Goal: Navigation & Orientation: Find specific page/section

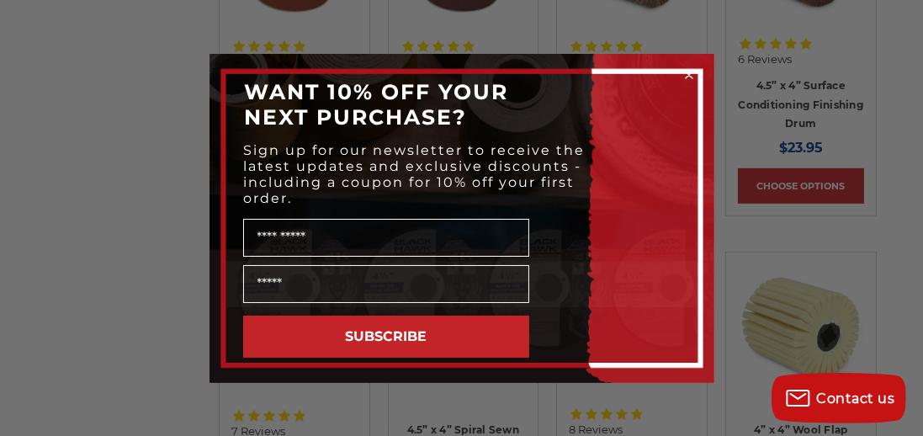
scroll to position [937, 0]
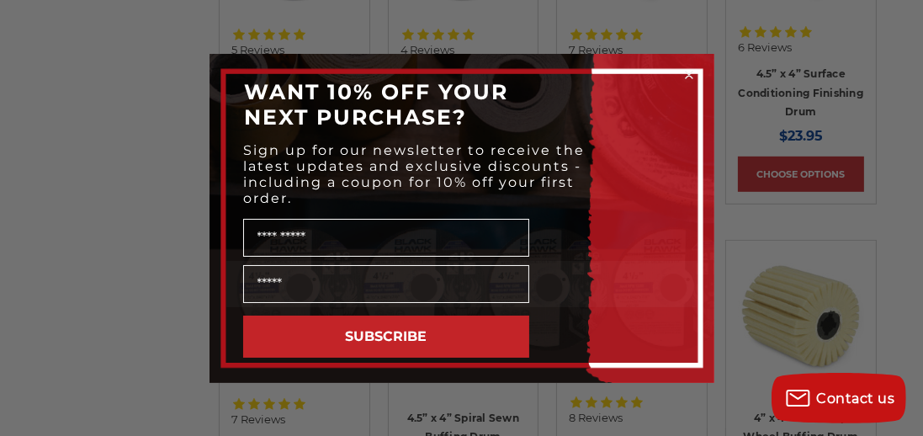
click at [692, 75] on circle "Close dialog" at bounding box center [689, 74] width 16 height 16
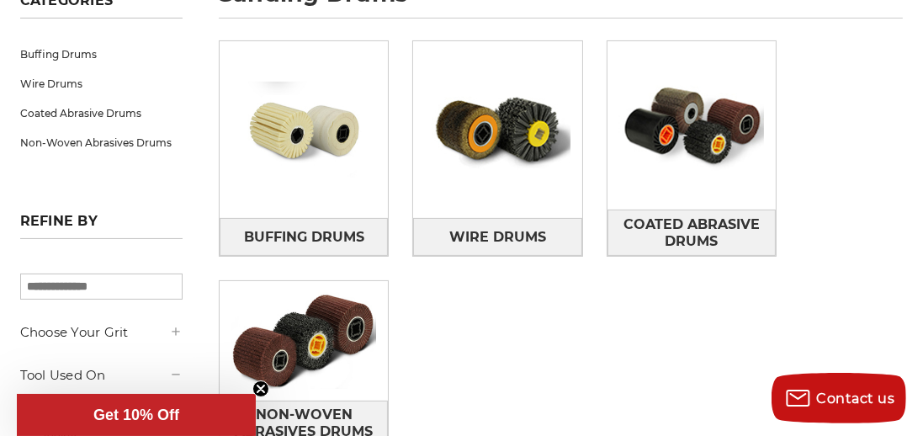
scroll to position [280, 0]
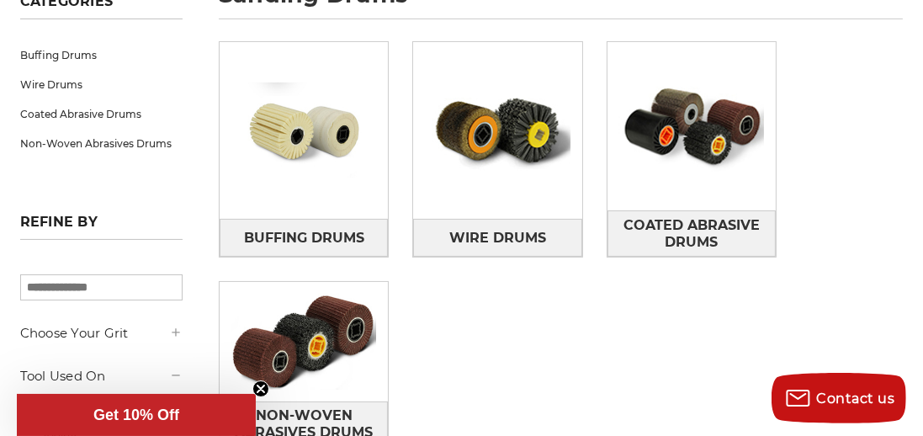
click at [342, 342] on img at bounding box center [304, 341] width 168 height 119
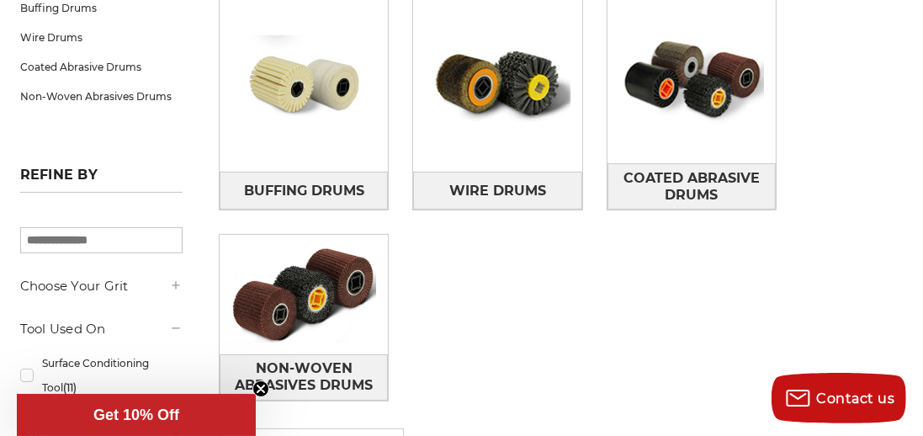
scroll to position [361, 0]
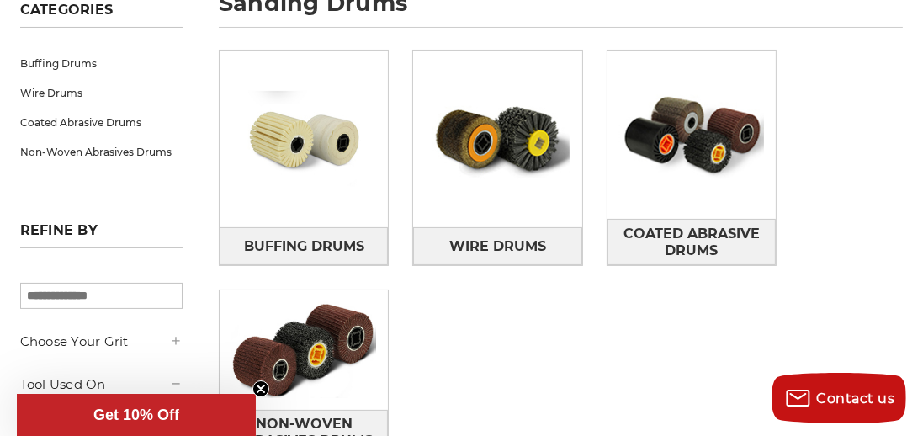
scroll to position [273, 0]
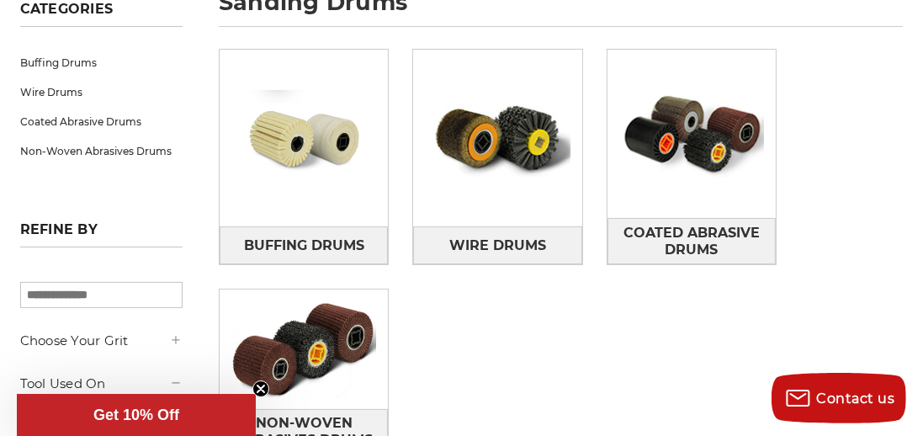
click at [545, 147] on img at bounding box center [497, 138] width 168 height 168
